Goal: Transaction & Acquisition: Purchase product/service

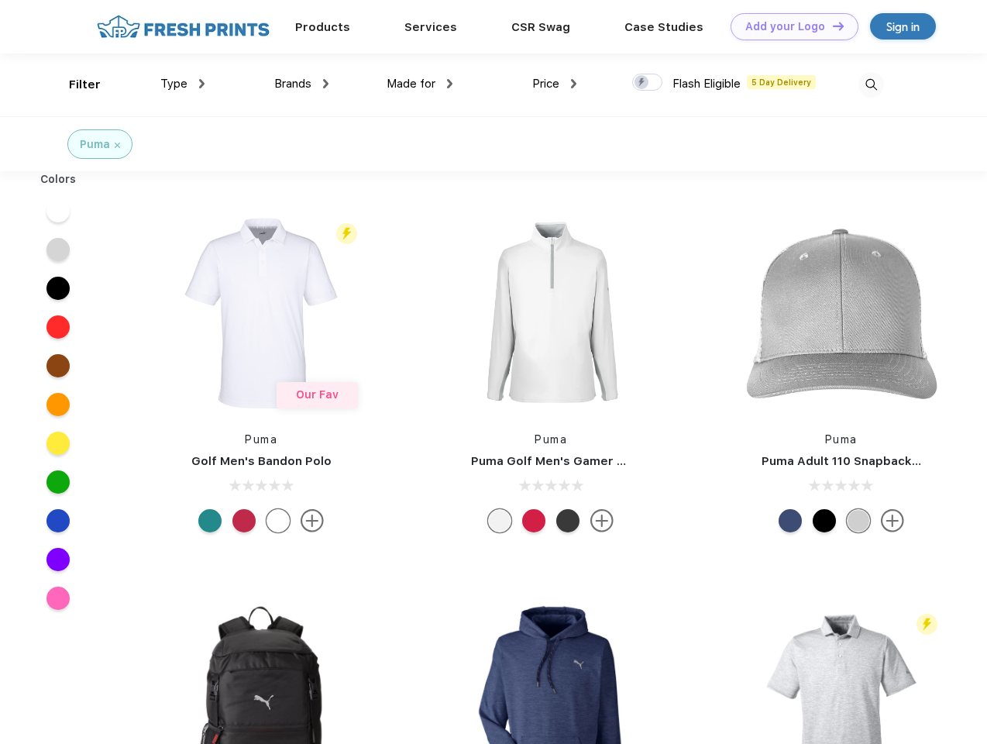
click at [788, 26] on link "Add your Logo Design Tool" at bounding box center [794, 26] width 128 height 27
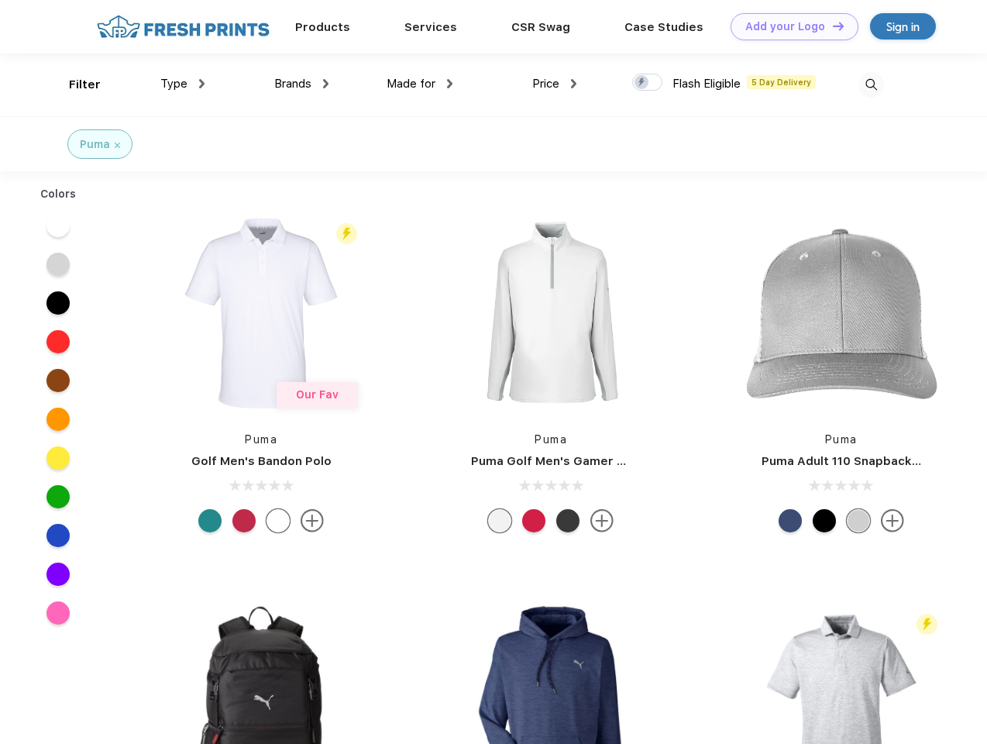
click at [0, 0] on div "Design Tool" at bounding box center [0, 0] width 0 height 0
click at [831, 26] on link "Add your Logo Design Tool" at bounding box center [794, 26] width 128 height 27
click at [74, 84] on div "Filter" at bounding box center [85, 85] width 32 height 18
click at [183, 84] on span "Type" at bounding box center [173, 84] width 27 height 14
click at [301, 84] on span "Brands" at bounding box center [292, 84] width 37 height 14
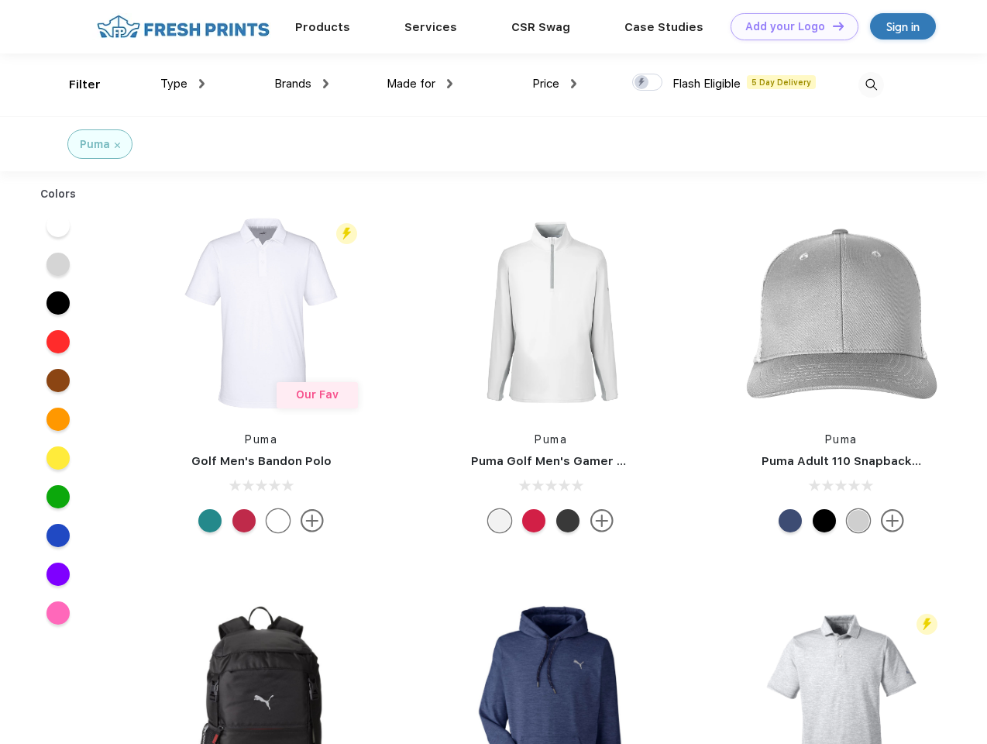
click at [420, 84] on span "Made for" at bounding box center [410, 84] width 49 height 14
click at [555, 84] on span "Price" at bounding box center [545, 84] width 27 height 14
click at [647, 83] on div at bounding box center [647, 82] width 30 height 17
click at [642, 83] on input "checkbox" at bounding box center [637, 78] width 10 height 10
click at [871, 84] on img at bounding box center [871, 85] width 26 height 26
